Goal: Navigation & Orientation: Find specific page/section

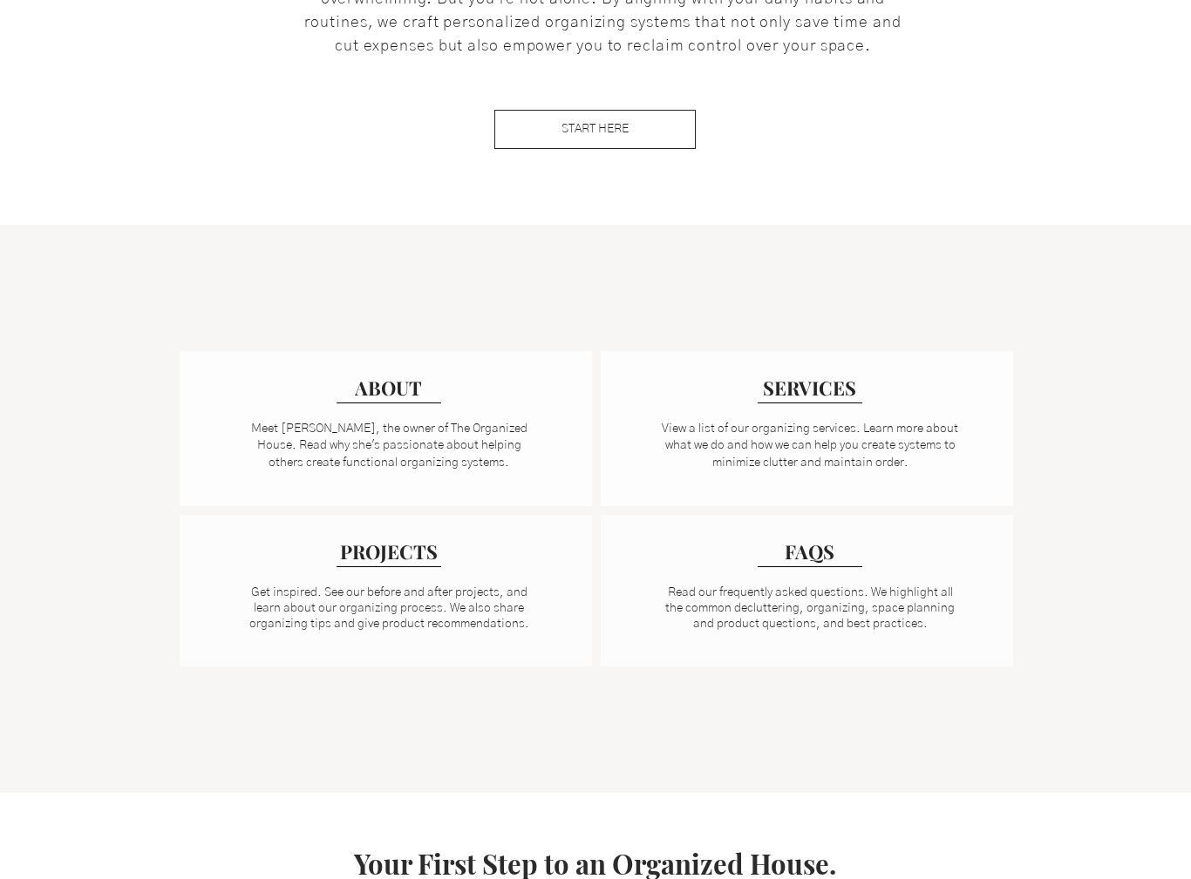
scroll to position [1050, 0]
click at [405, 384] on span "ABOUT" at bounding box center [389, 382] width 74 height 29
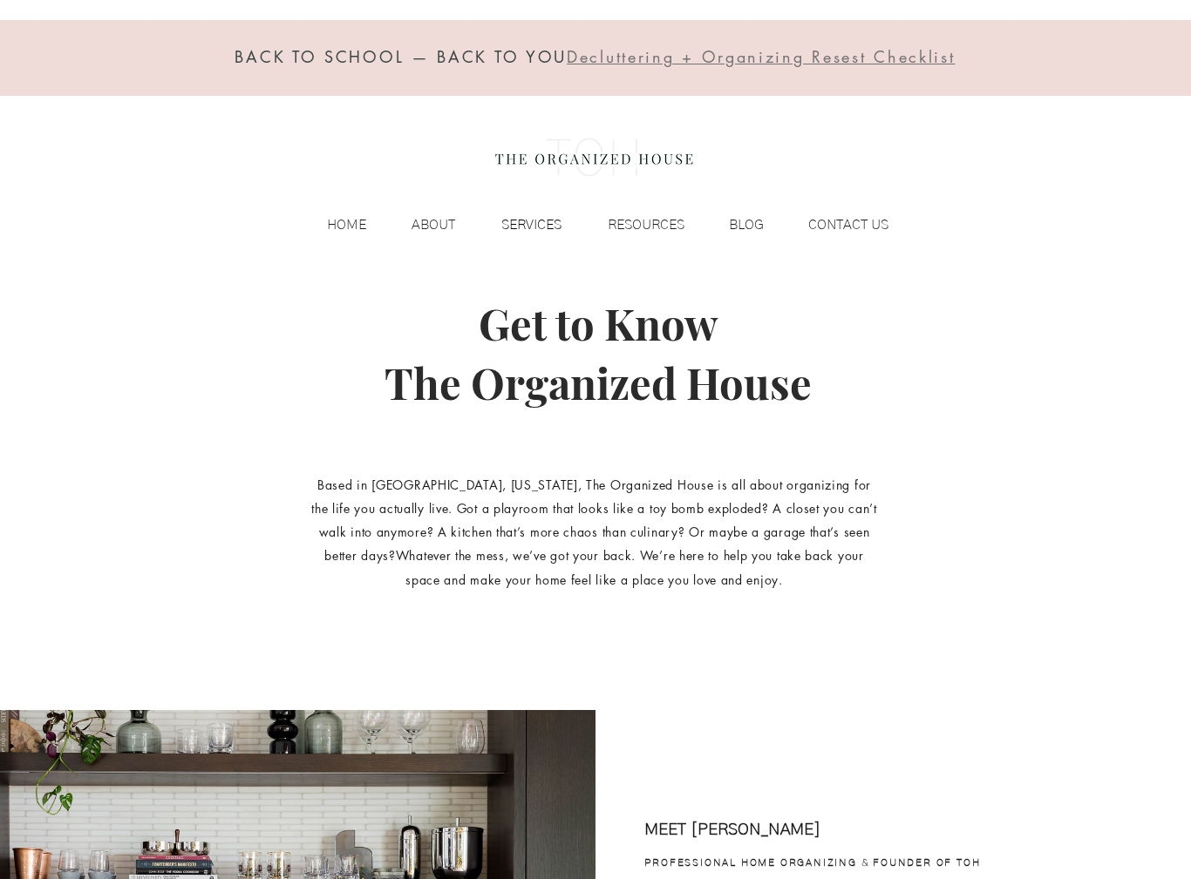
click at [553, 218] on p "SERVICES" at bounding box center [531, 225] width 78 height 26
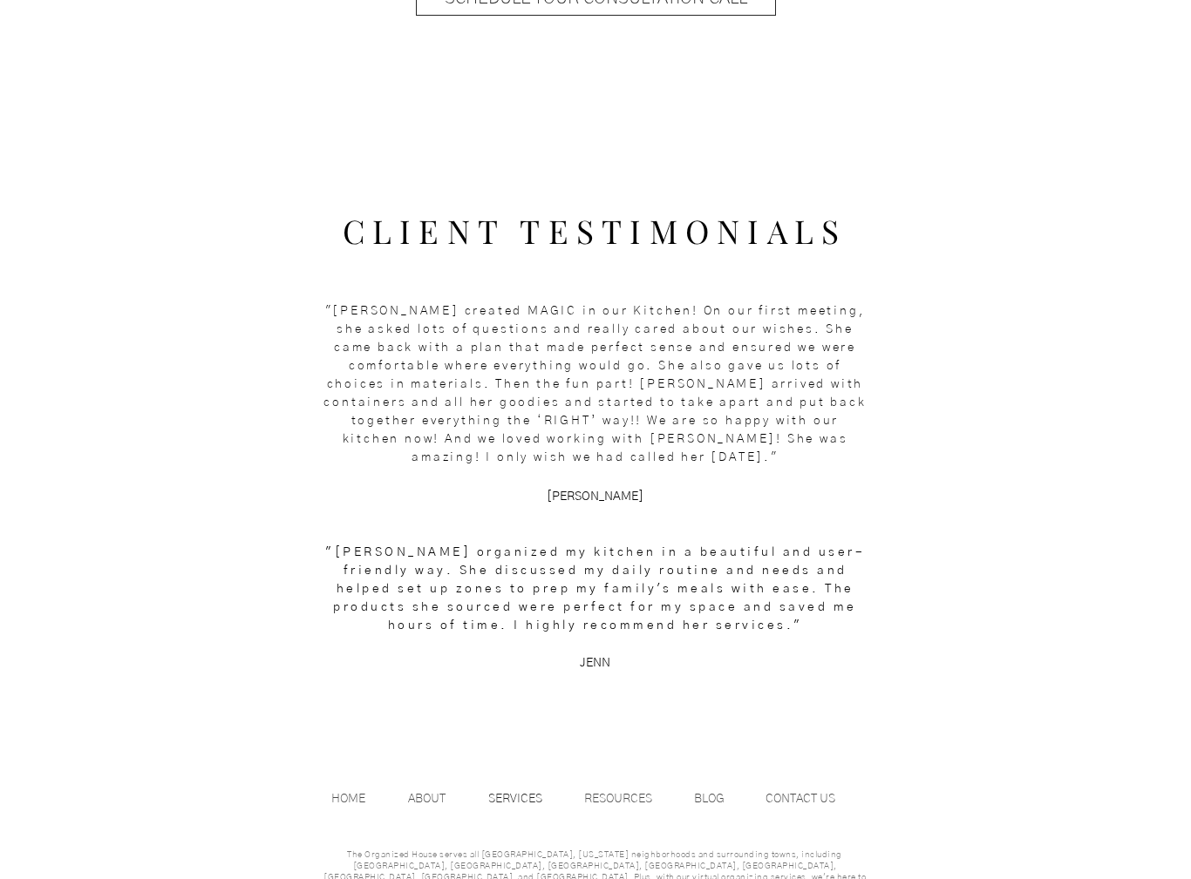
scroll to position [2066, 0]
